Goal: Transaction & Acquisition: Subscribe to service/newsletter

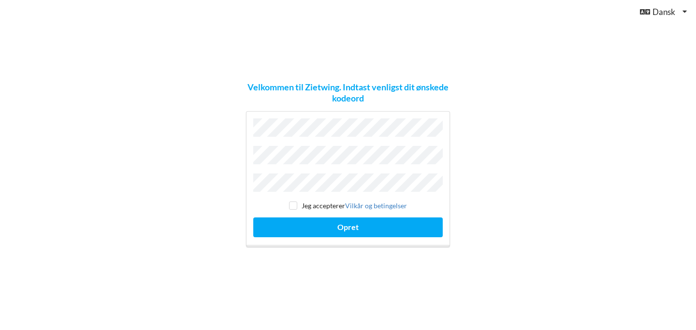
click at [181, 190] on div "Velkommen til Zietwing. Indtast venligst dit ønskede kodeord Jeg accepterer [PE…" at bounding box center [348, 165] width 696 height 330
click at [296, 208] on div "Jeg accepterer Vilkår og betingelser Opret" at bounding box center [348, 179] width 204 height 136
click at [294, 203] on input "checkbox" at bounding box center [293, 206] width 8 height 8
checkbox input "true"
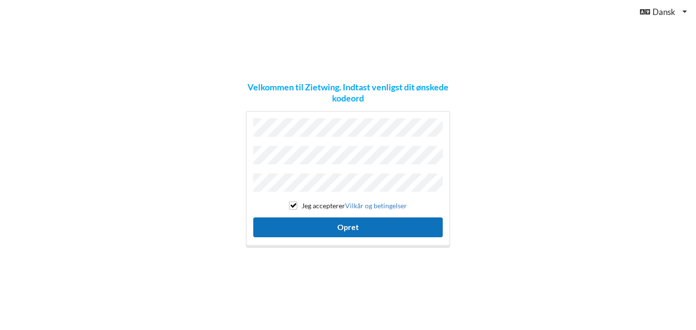
click at [309, 219] on button "Opret" at bounding box center [347, 227] width 189 height 20
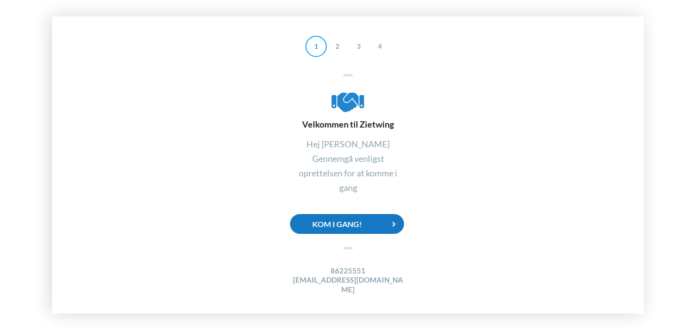
click at [347, 226] on div "Kom i gang!" at bounding box center [347, 224] width 114 height 20
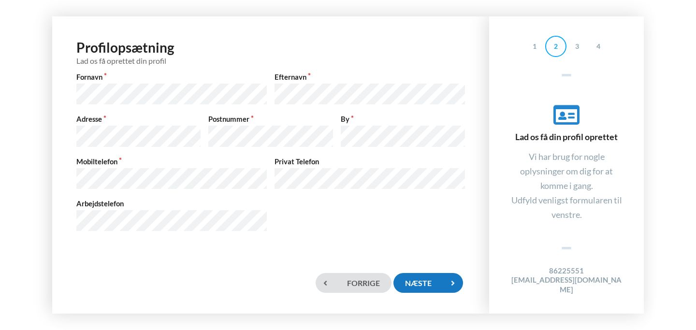
click at [410, 278] on div "Næste" at bounding box center [428, 283] width 70 height 20
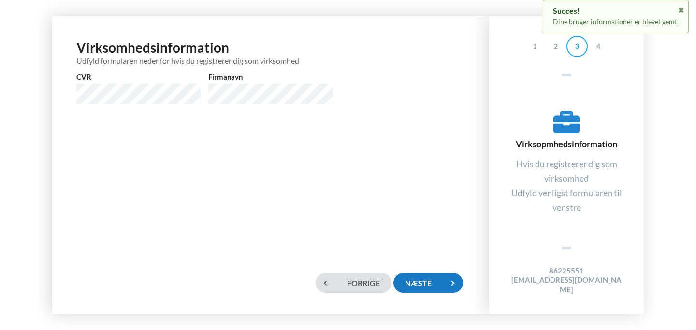
click at [440, 281] on div "Næste" at bounding box center [428, 283] width 70 height 20
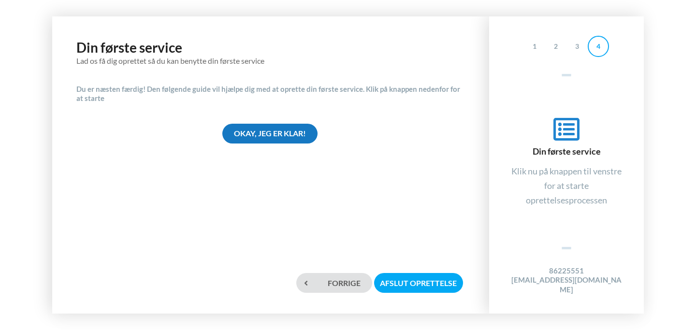
click at [283, 130] on div "Okay, jeg er klar!" at bounding box center [269, 134] width 95 height 20
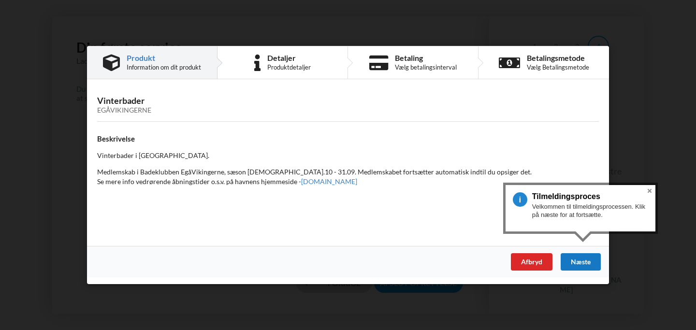
click at [579, 266] on div "Næste" at bounding box center [581, 261] width 40 height 17
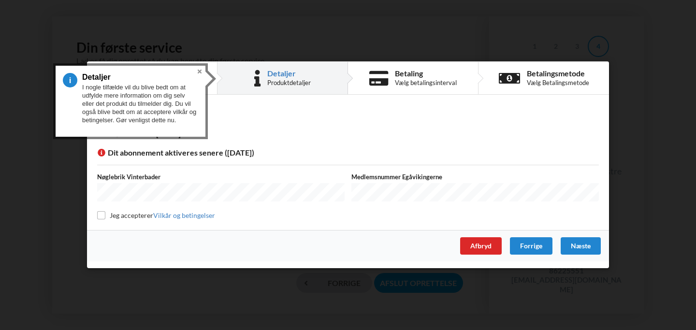
click at [108, 214] on label "Jeg accepterer Vilkår og betingelser" at bounding box center [156, 215] width 118 height 8
click at [96, 216] on div "Detaljer Overførselsdato - [DATE] Dit abonnement aktiveres senere ([DATE]) Nøgl…" at bounding box center [348, 166] width 522 height 129
click at [101, 214] on input "checkbox" at bounding box center [101, 215] width 8 height 8
checkbox input "true"
click at [577, 245] on div "Næste" at bounding box center [581, 246] width 40 height 17
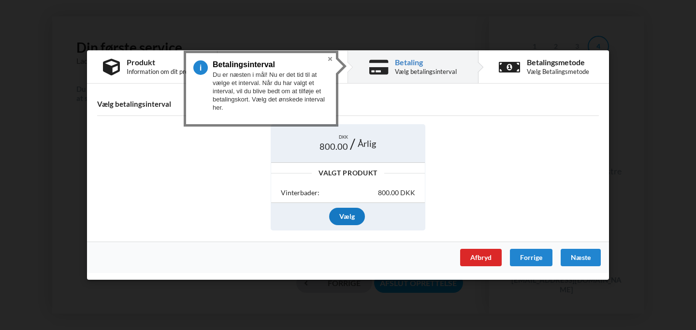
click at [349, 217] on div "Vælg" at bounding box center [347, 216] width 36 height 17
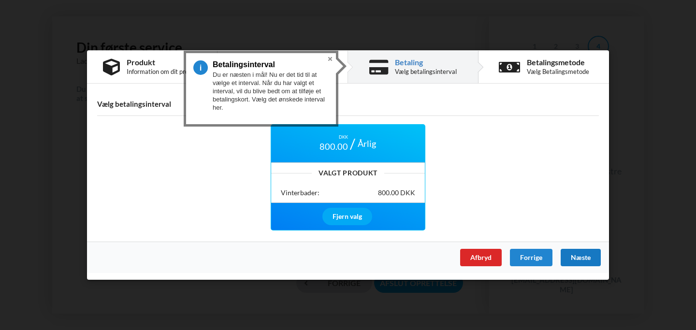
click at [589, 258] on div "Næste" at bounding box center [581, 257] width 40 height 17
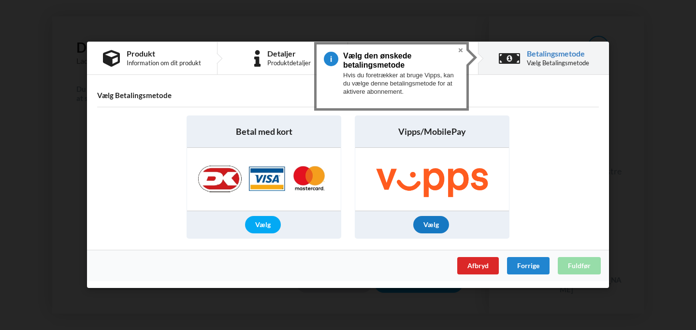
click at [442, 231] on div "Vælg" at bounding box center [431, 225] width 36 height 17
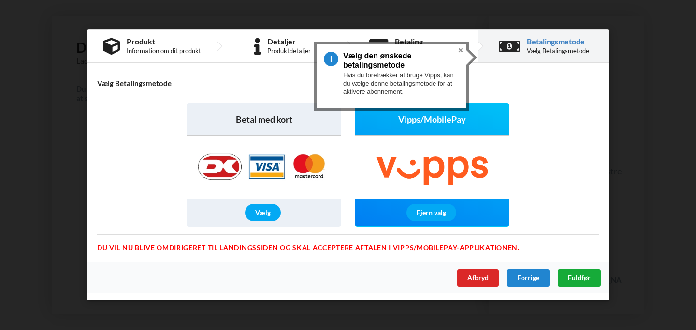
click at [580, 279] on span "Fuldfør" at bounding box center [579, 278] width 23 height 8
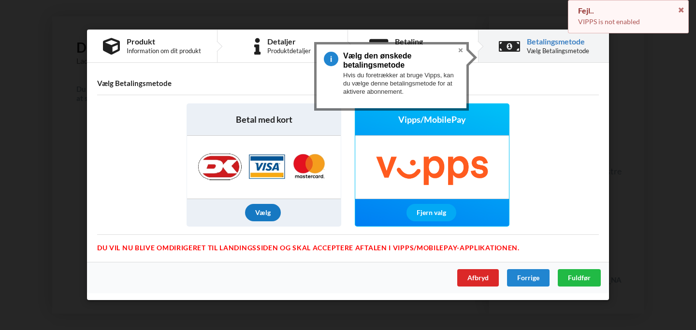
click at [250, 217] on div "Vælg" at bounding box center [263, 212] width 36 height 17
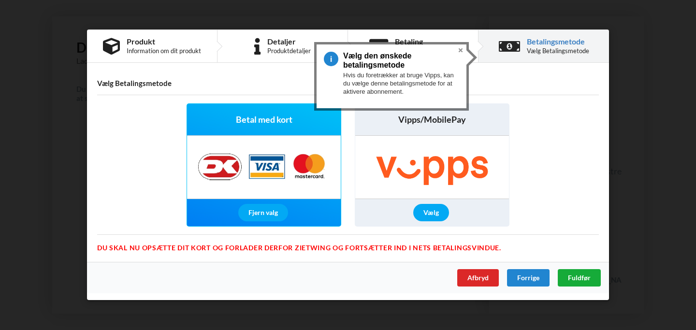
click at [579, 275] on span "Fuldfør" at bounding box center [579, 278] width 23 height 8
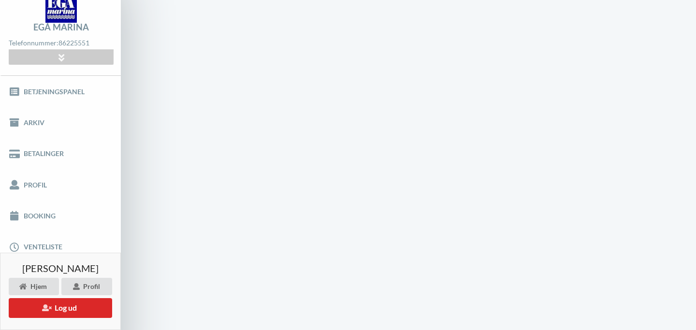
scroll to position [0, 0]
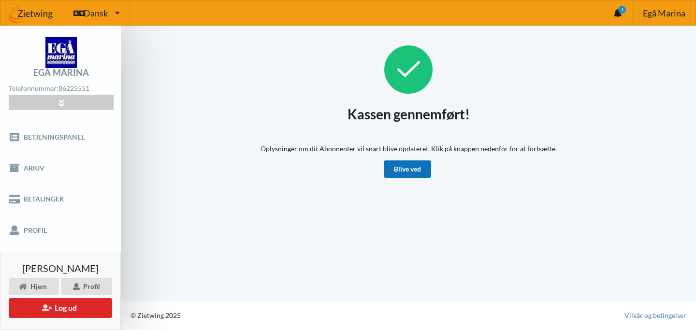
click at [422, 170] on link "Blive ved" at bounding box center [407, 168] width 47 height 17
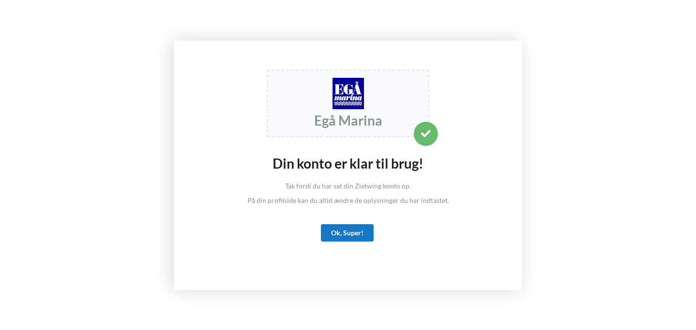
click at [351, 235] on div "Ok, Super!" at bounding box center [347, 232] width 53 height 17
